Goal: Find contact information: Find contact information

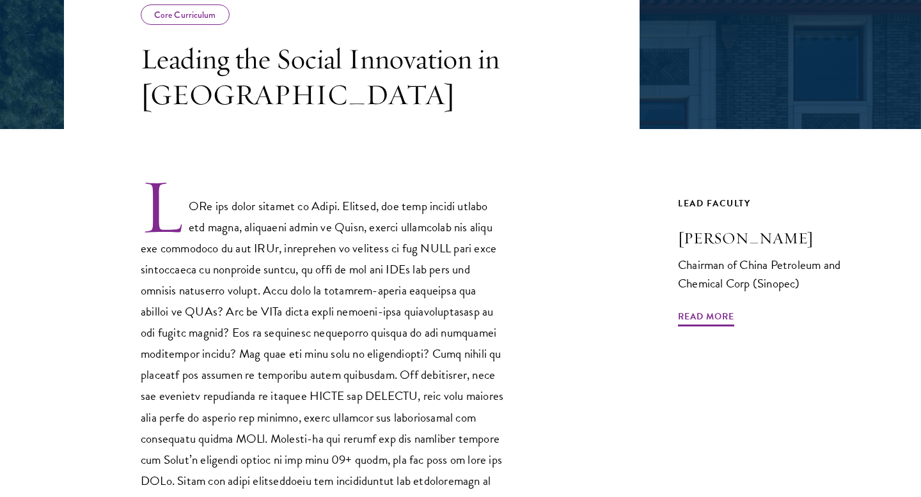
scroll to position [268, 0]
click at [694, 322] on span "Read More" at bounding box center [706, 318] width 56 height 20
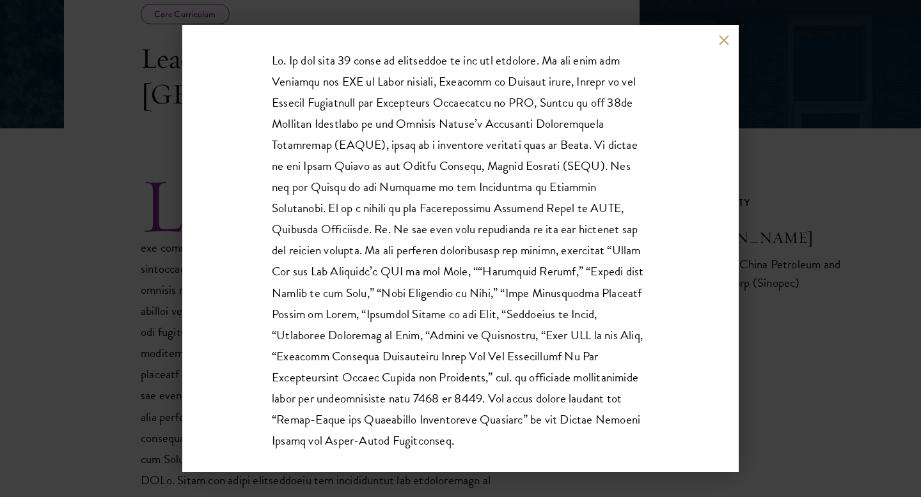
scroll to position [196, 0]
click at [715, 48] on div "Fu Chengyu Chairman of China Petroleum and Chemical Corp (Sinopec)" at bounding box center [460, 249] width 556 height 448
click at [724, 38] on button at bounding box center [723, 40] width 11 height 11
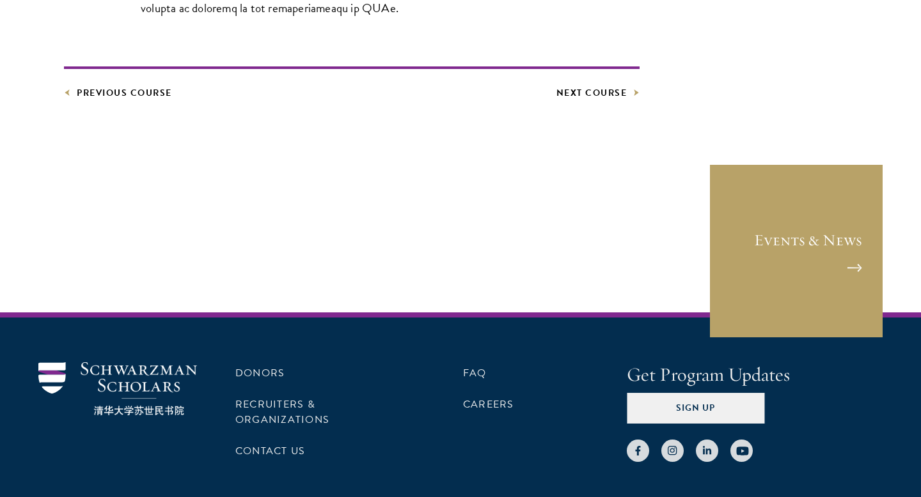
scroll to position [898, 0]
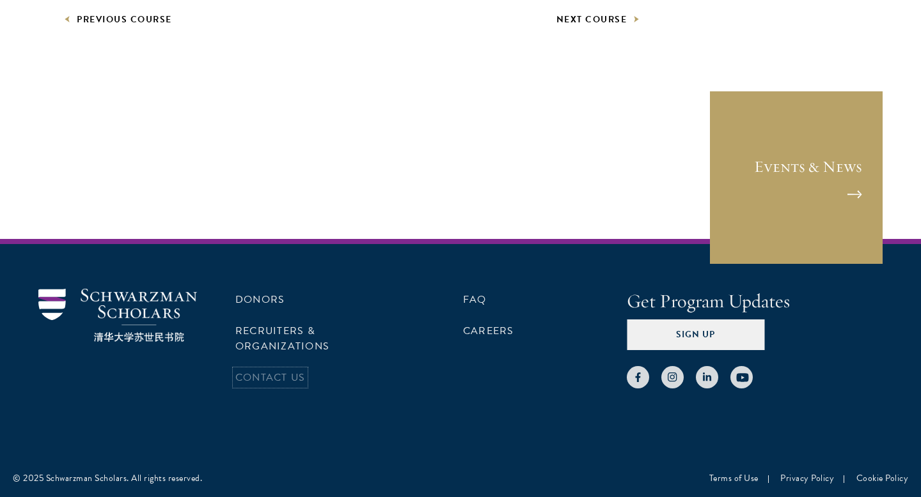
click at [256, 378] on link "Contact Us" at bounding box center [270, 377] width 70 height 15
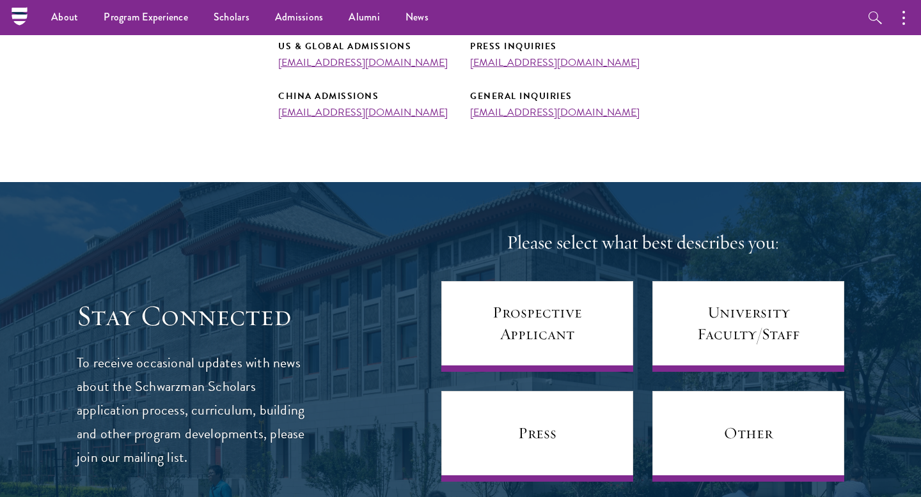
scroll to position [495, 0]
